Goal: Task Accomplishment & Management: Use online tool/utility

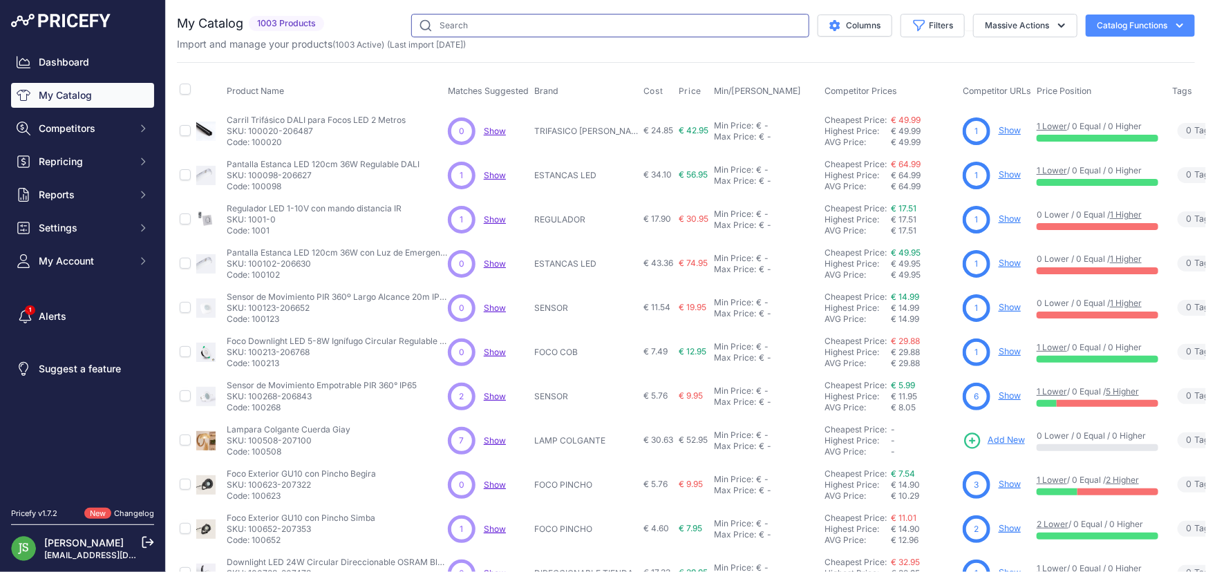
click at [461, 30] on input "text" at bounding box center [610, 26] width 398 height 24
type input "philips"
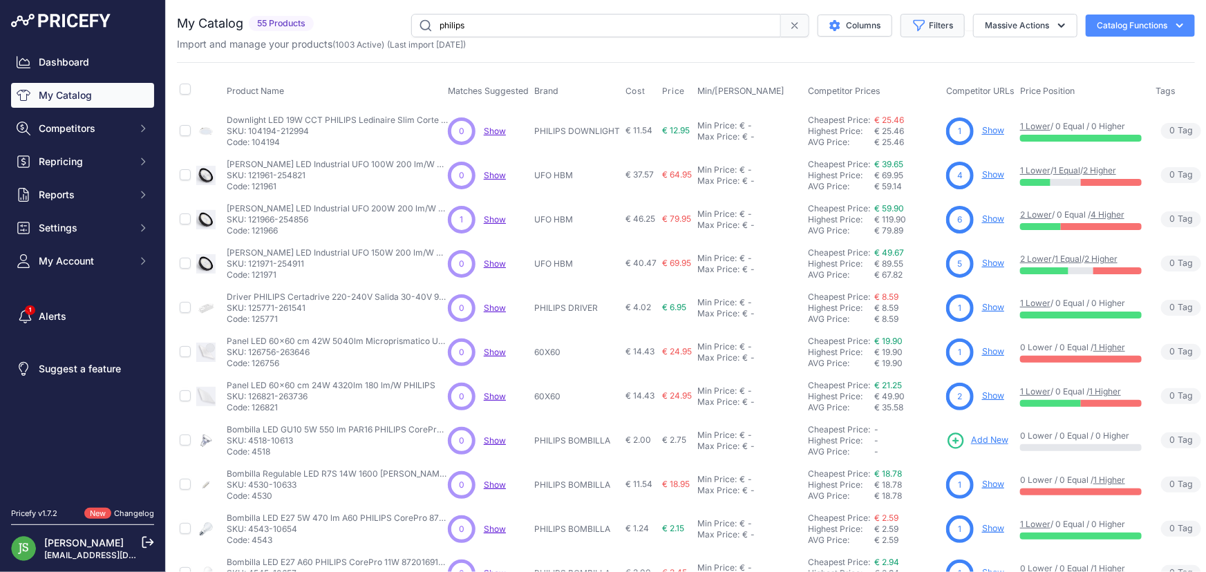
click at [913, 31] on icon "button" at bounding box center [920, 26] width 14 height 14
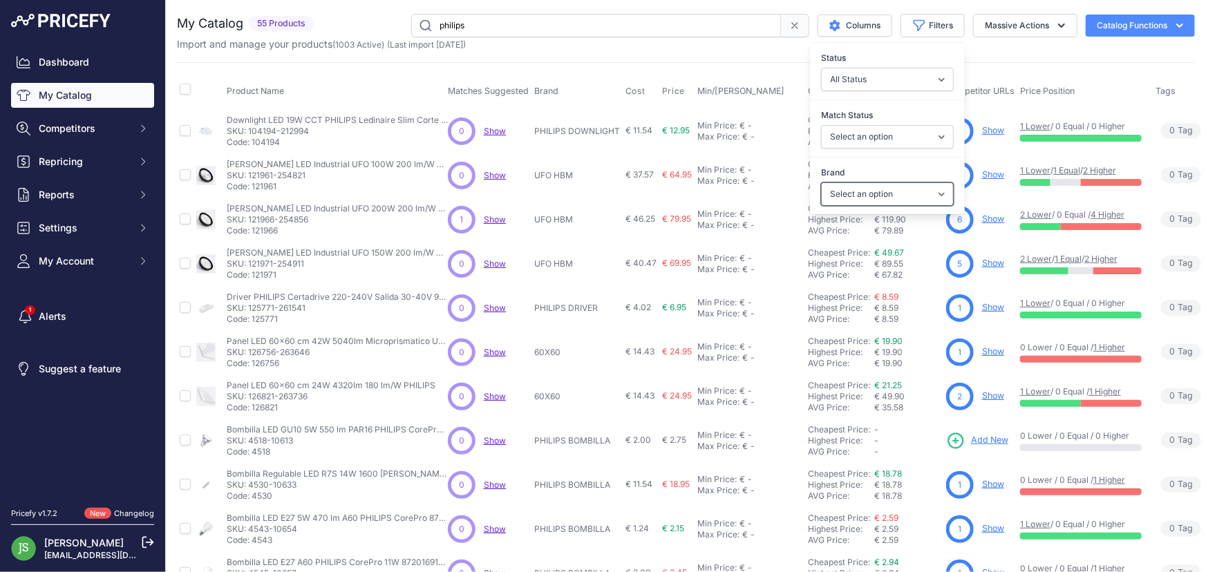
click at [883, 196] on select "Select an option 120x30 120X60 60X30 60X60 ACCESORIO PANEL ALIMENTACION TIRA AP…" at bounding box center [887, 195] width 133 height 24
click at [873, 195] on select "Select an option 120x30 120X60 60X30 60X60 ACCESORIO PANEL ALIMENTACION TIRA AP…" at bounding box center [887, 195] width 133 height 24
click at [882, 193] on select "Select an option 120x30 120X60 60X30 60X60 ACCESORIO PANEL ALIMENTACION TIRA AP…" at bounding box center [887, 195] width 133 height 24
select select "PHILIPS DRIVER"
click at [821, 183] on select "Select an option 120x30 120X60 60X30 60X60 ACCESORIO PANEL ALIMENTACION TIRA AP…" at bounding box center [887, 195] width 133 height 24
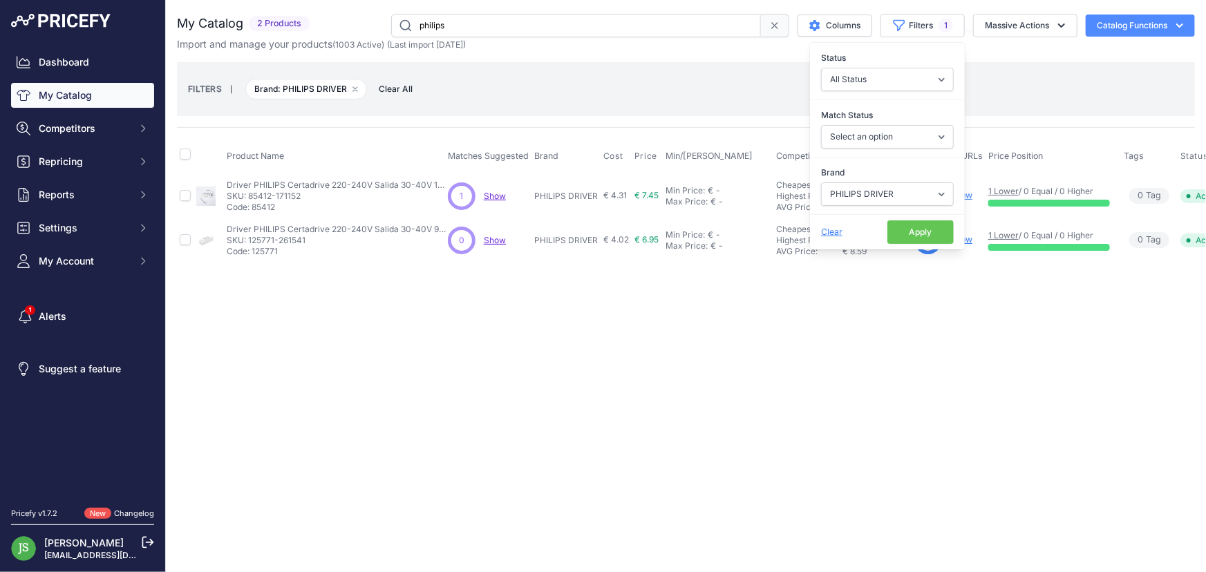
click at [797, 293] on div "Close You are not connected to the internet." at bounding box center [686, 286] width 1040 height 572
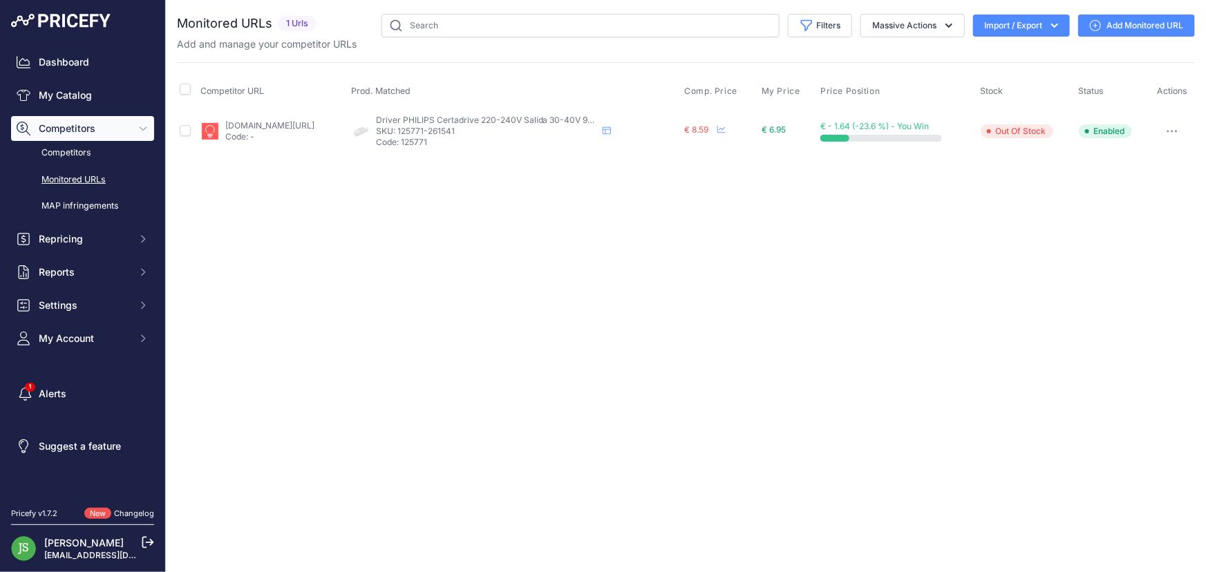
click at [1109, 28] on link "Add Monitored URL" at bounding box center [1137, 26] width 117 height 22
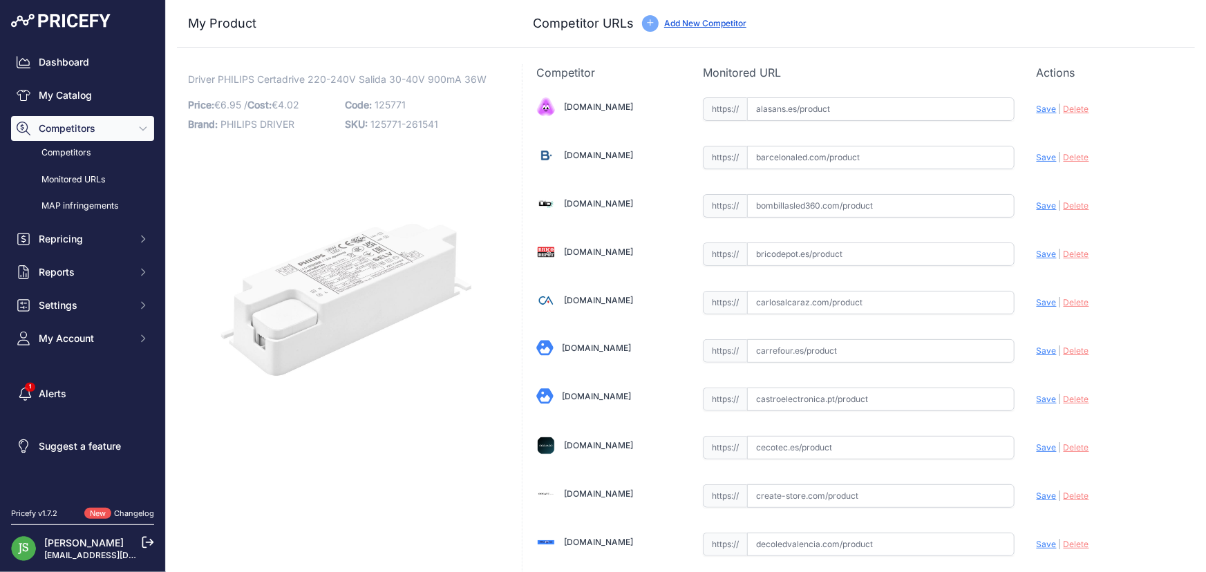
click at [849, 167] on input "text" at bounding box center [881, 158] width 268 height 24
paste input "https://www.barcelonaled.com/componentes-y-accesorios-led/drivers/driver-philip…"
click at [1040, 157] on span "Save" at bounding box center [1047, 157] width 20 height 10
type input "https://www.barcelonaled.com/componentes-y-accesorios-led/drivers/driver-philip…"
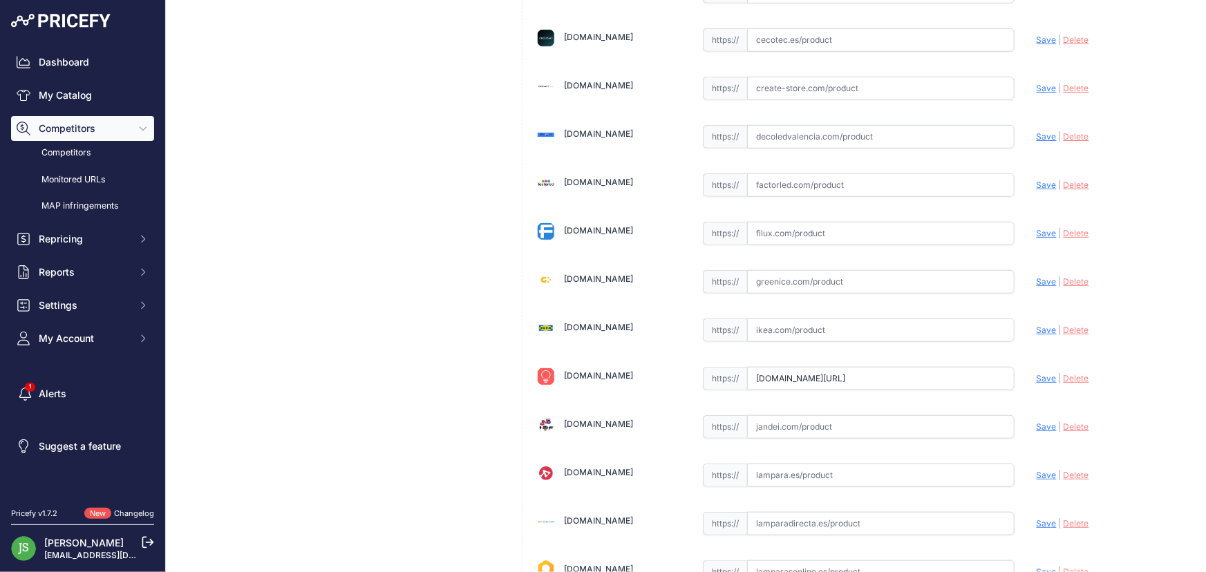
scroll to position [408, 0]
click at [870, 373] on input "[DOMAIN_NAME][URL]" at bounding box center [881, 379] width 268 height 24
click at [870, 373] on input "iluminashop.com/led-producto/material-electrico/componentes-electricos/driver-p…" at bounding box center [881, 379] width 268 height 24
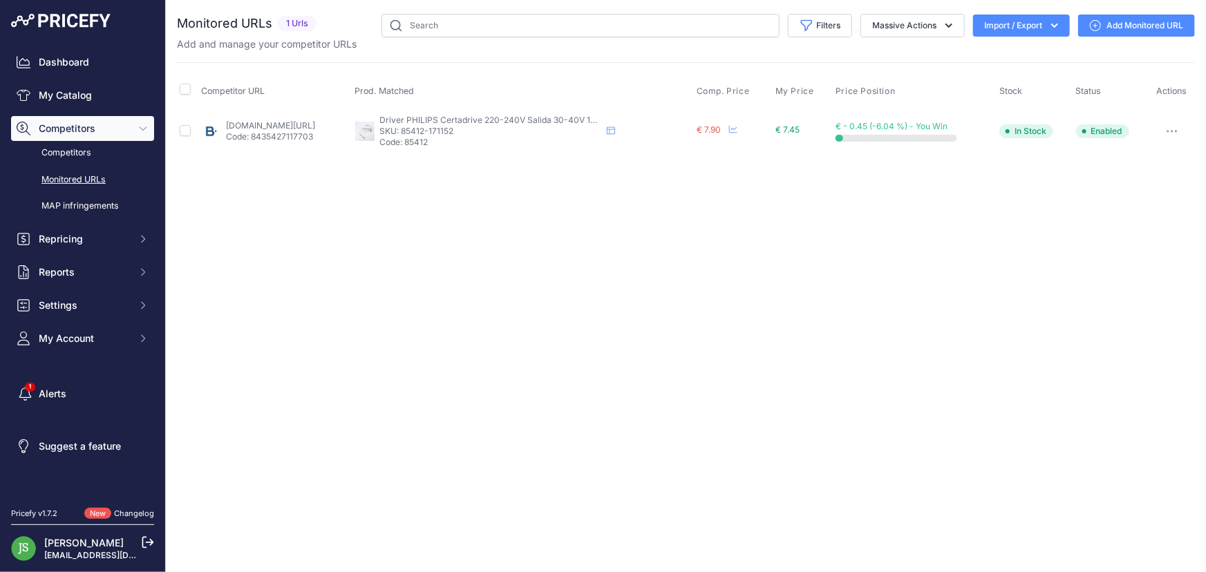
click at [1105, 30] on link "Add Monitored URL" at bounding box center [1137, 26] width 117 height 22
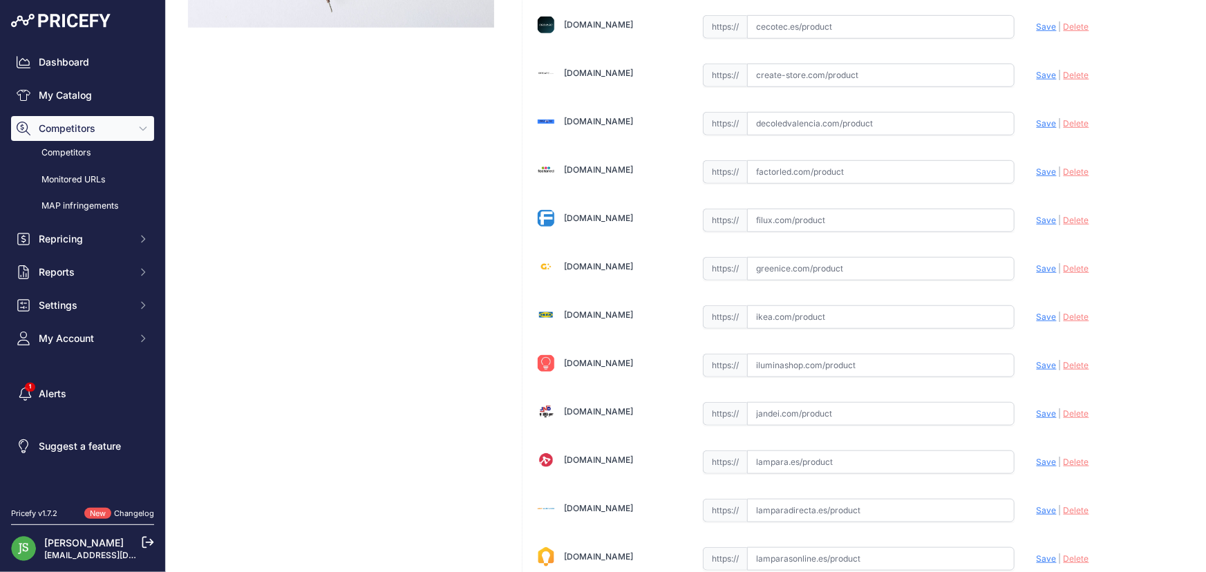
scroll to position [440, 0]
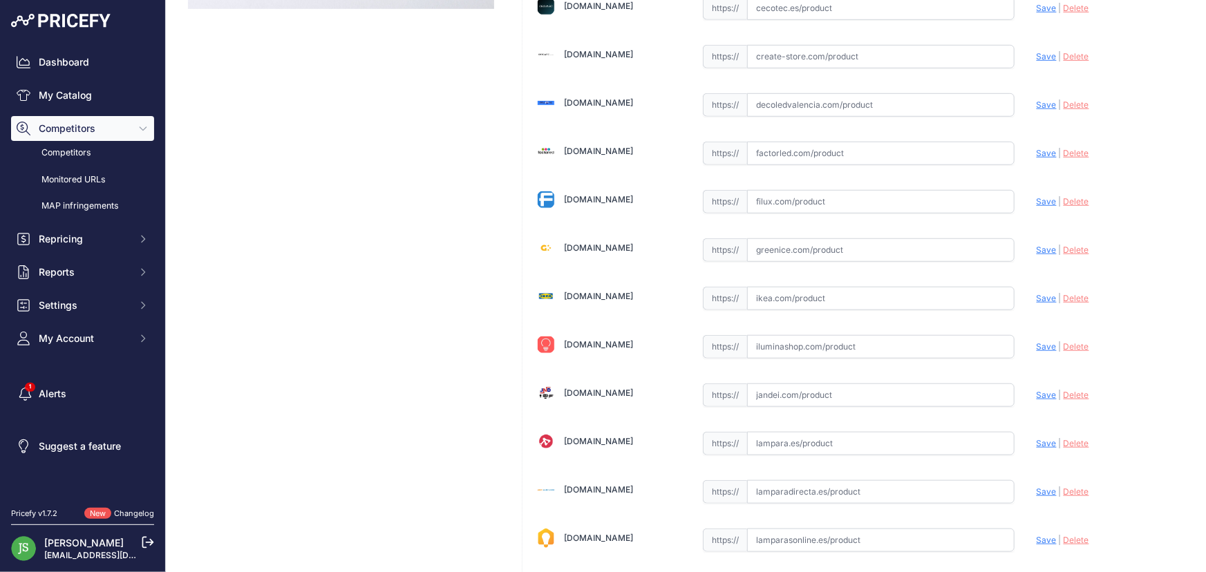
click at [821, 354] on input "text" at bounding box center [881, 347] width 268 height 24
paste input "[DOMAIN_NAME][URL]"
type input "[URL][DOMAIN_NAME]"
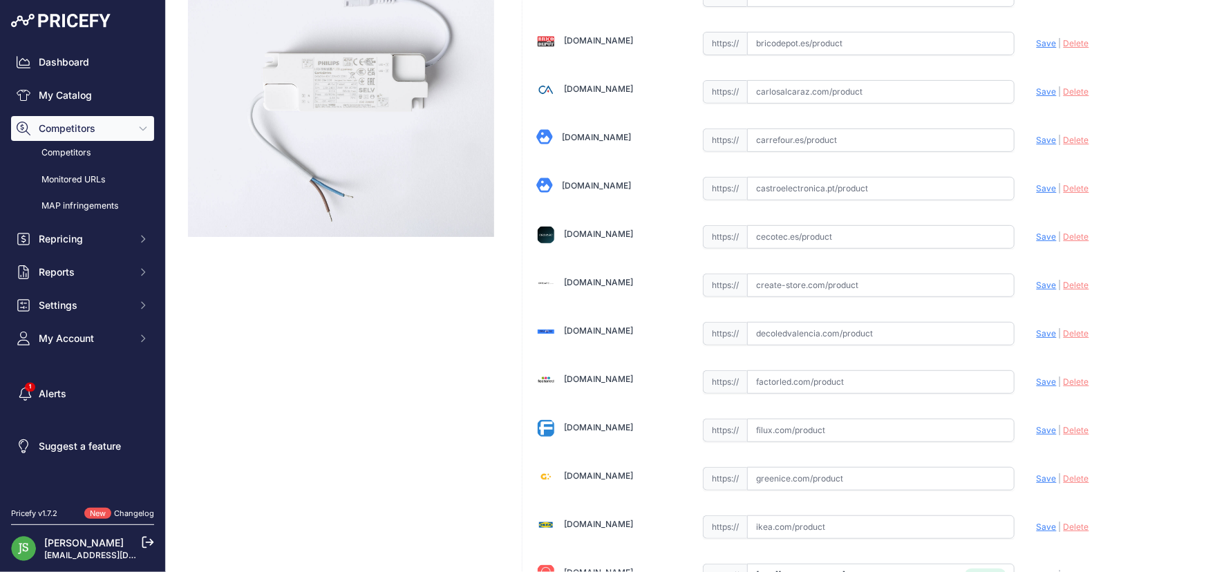
scroll to position [31, 0]
